Goal: Navigation & Orientation: Find specific page/section

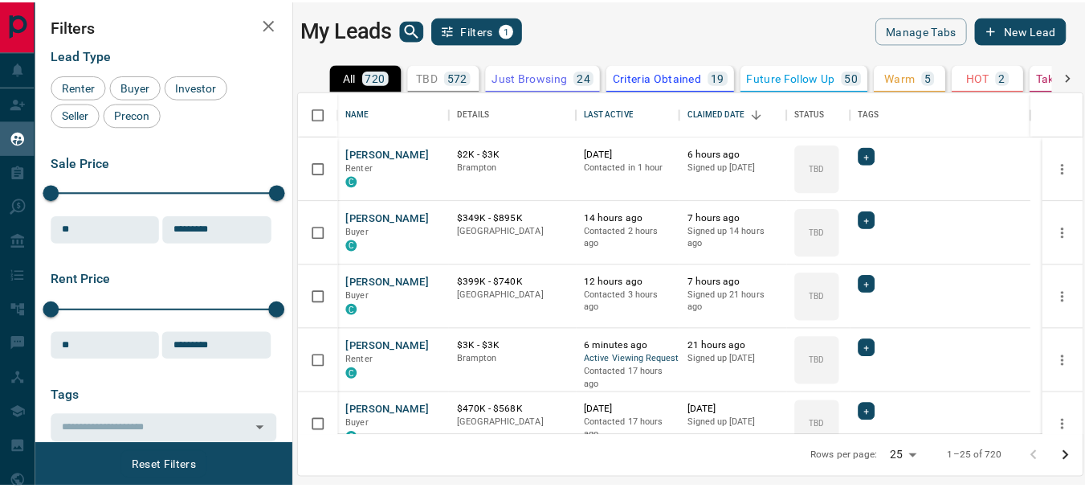
scroll to position [332, 782]
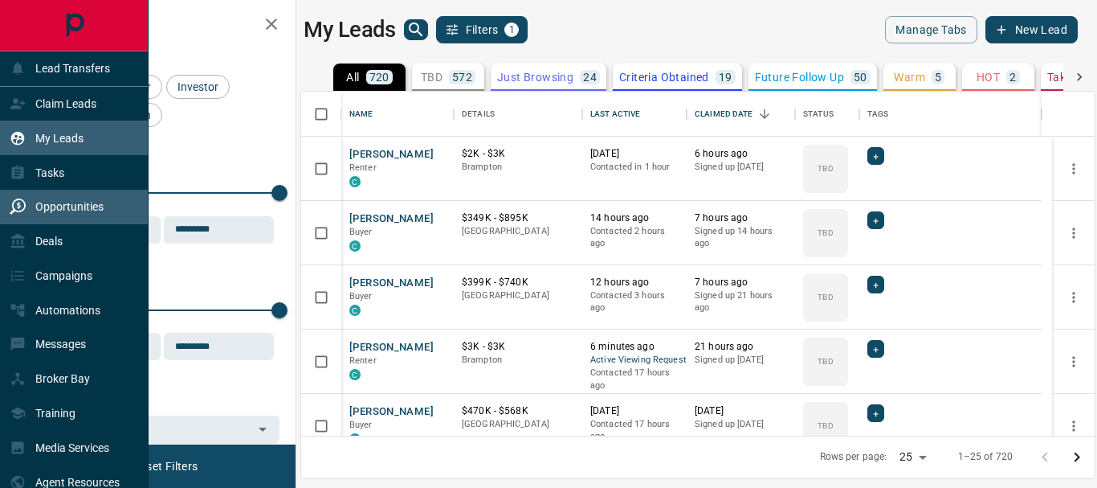
click at [82, 206] on p "Opportunities" at bounding box center [69, 206] width 68 height 13
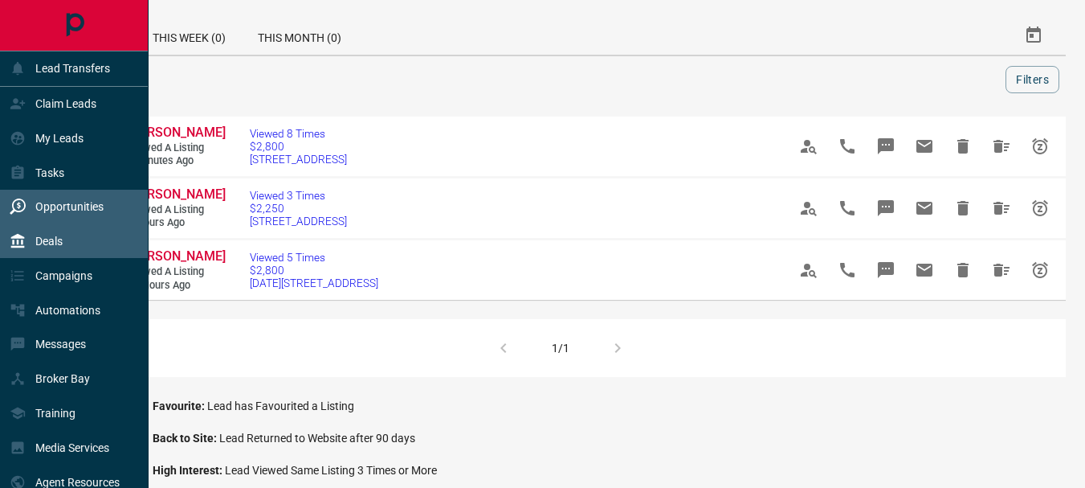
click at [50, 237] on p "Deals" at bounding box center [48, 241] width 27 height 13
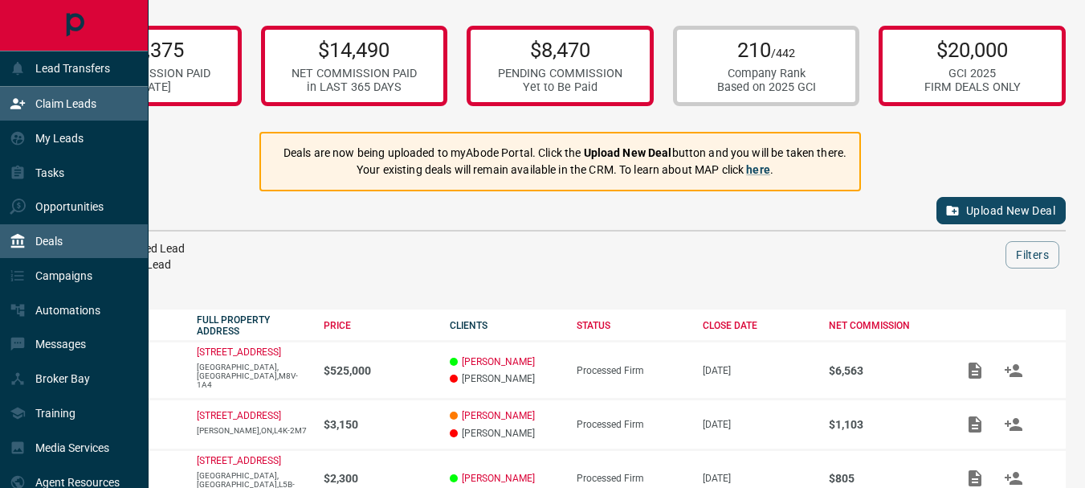
click at [67, 100] on p "Claim Leads" at bounding box center [65, 103] width 61 height 13
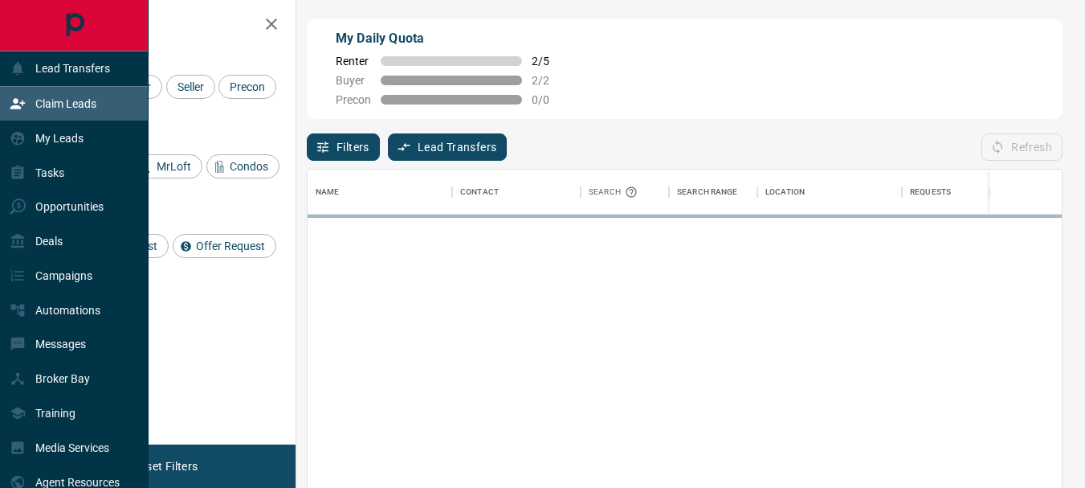
scroll to position [352, 742]
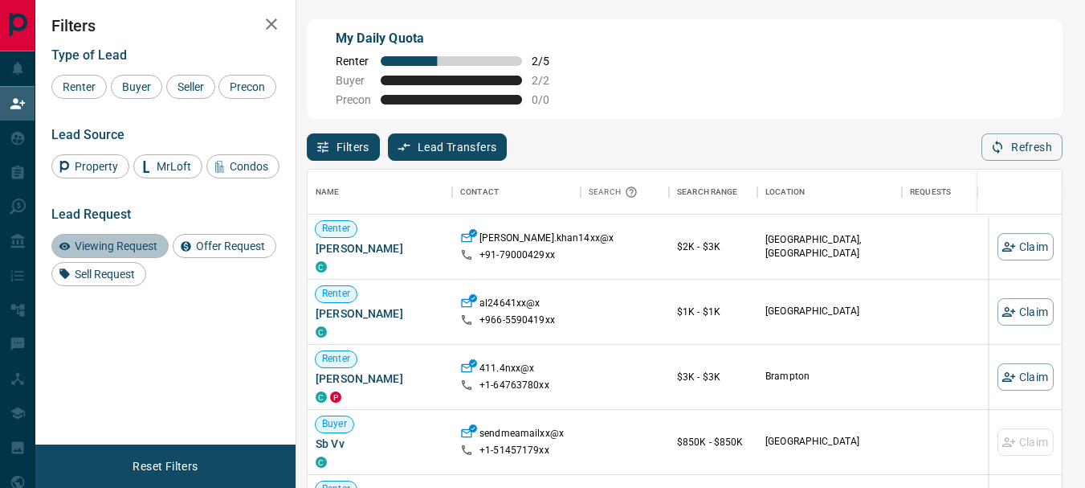
click at [147, 252] on span "Viewing Request" at bounding box center [116, 245] width 94 height 13
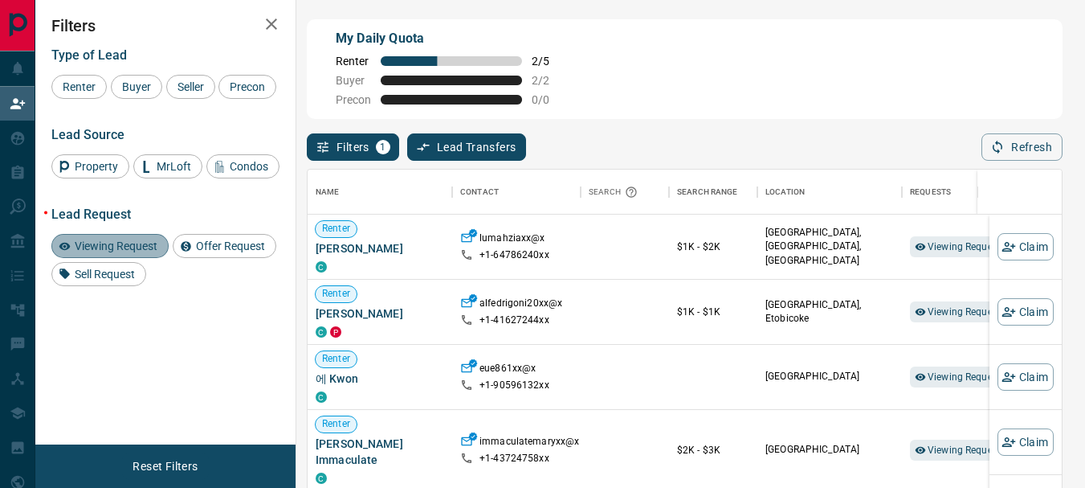
click at [145, 252] on span "Viewing Request" at bounding box center [116, 245] width 94 height 13
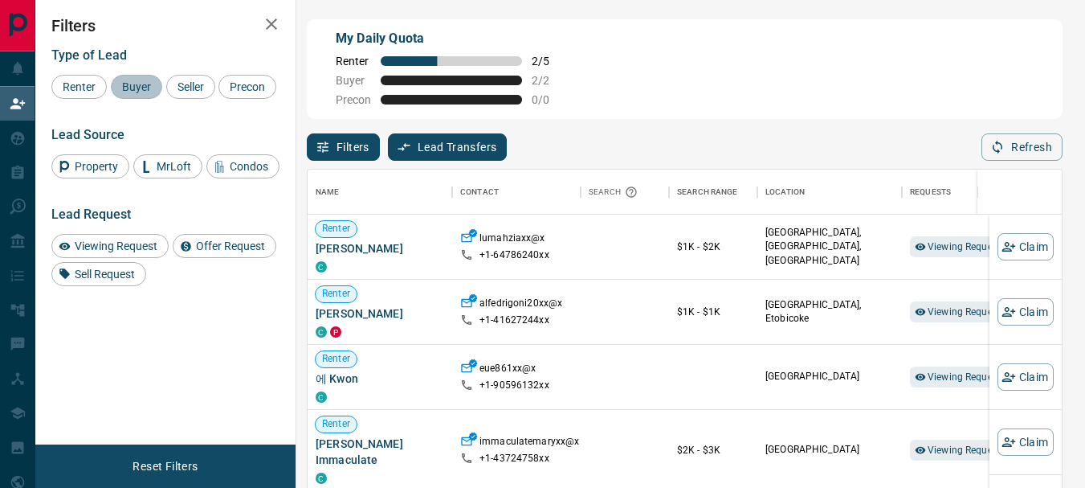
click at [142, 86] on span "Buyer" at bounding box center [136, 86] width 40 height 13
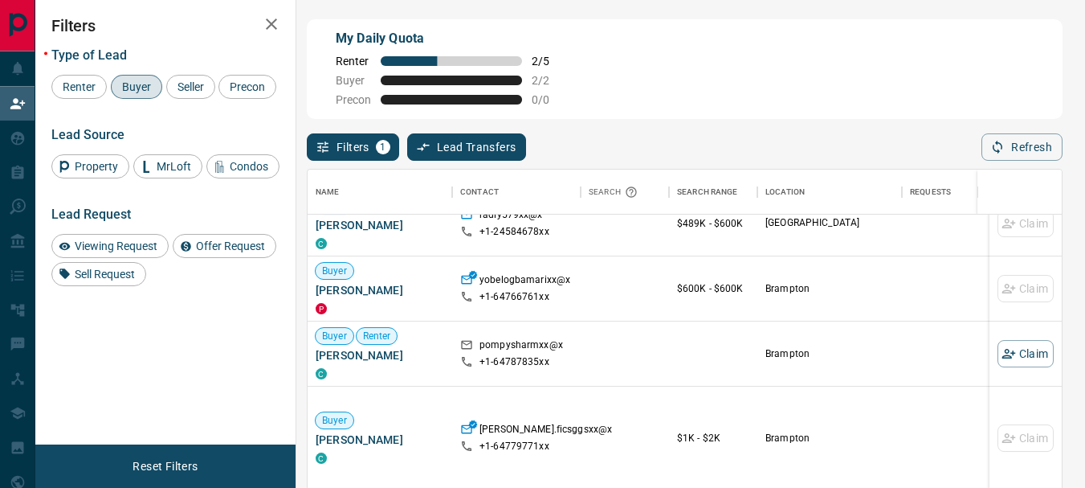
scroll to position [623, 0]
